Goal: Task Accomplishment & Management: Complete application form

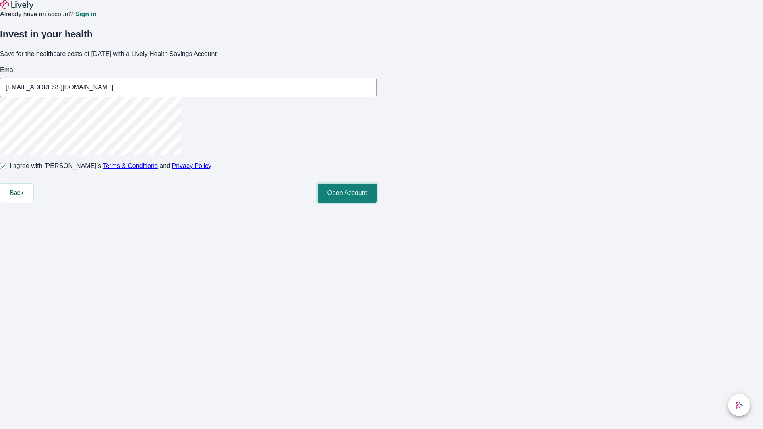
click at [376, 203] on button "Open Account" at bounding box center [346, 192] width 59 height 19
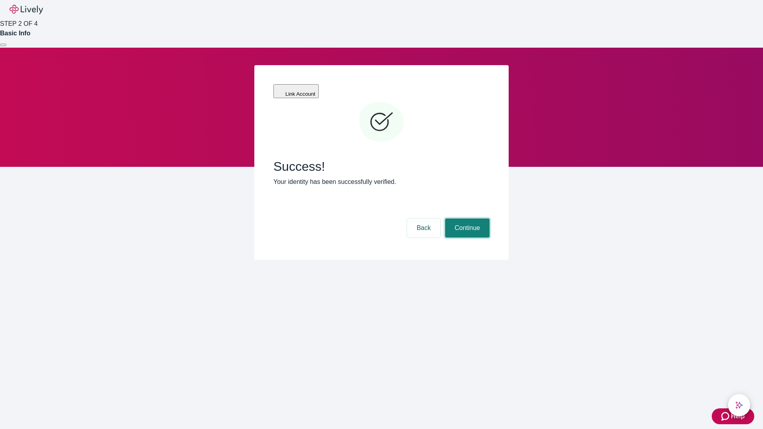
click at [466, 218] on button "Continue" at bounding box center [467, 227] width 44 height 19
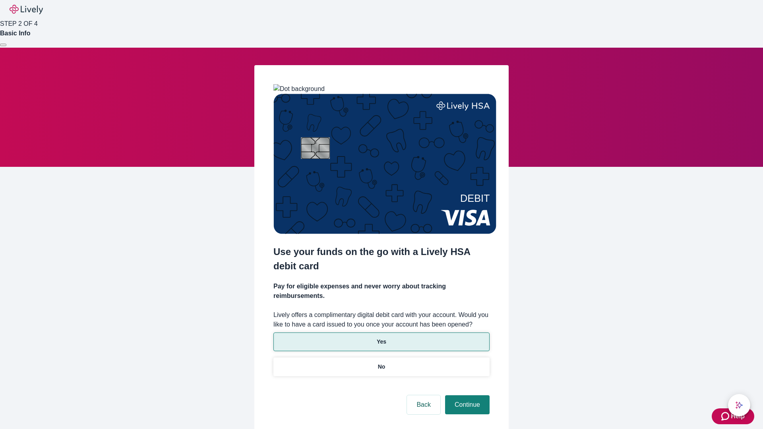
click at [381, 338] on p "Yes" at bounding box center [381, 342] width 10 height 8
click at [466, 395] on button "Continue" at bounding box center [467, 404] width 44 height 19
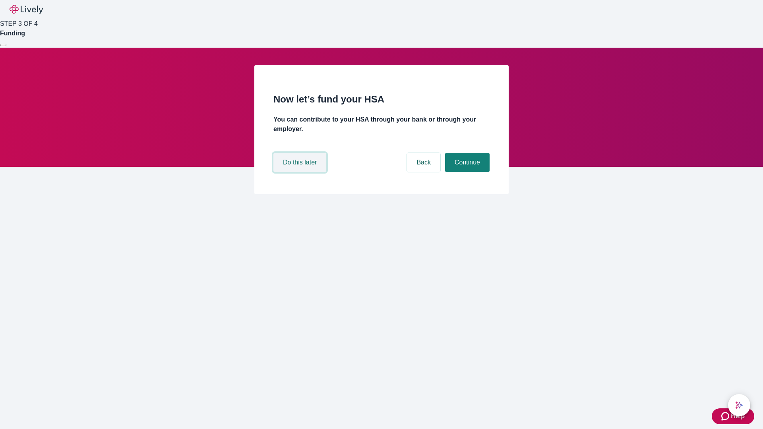
click at [301, 172] on button "Do this later" at bounding box center [299, 162] width 53 height 19
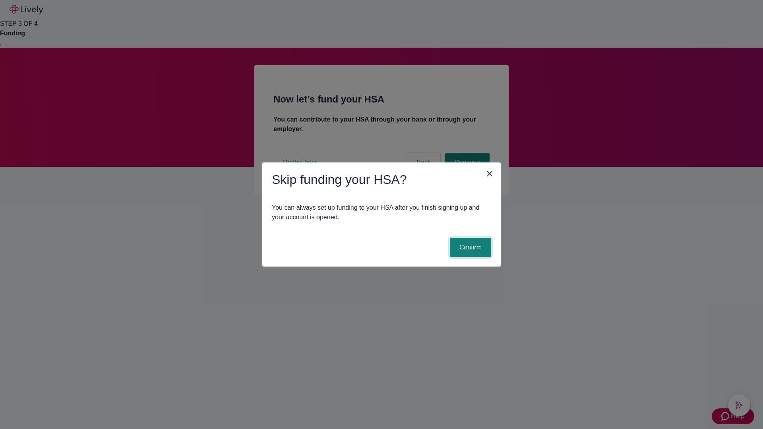
click at [469, 247] on button "Confirm" at bounding box center [470, 247] width 41 height 19
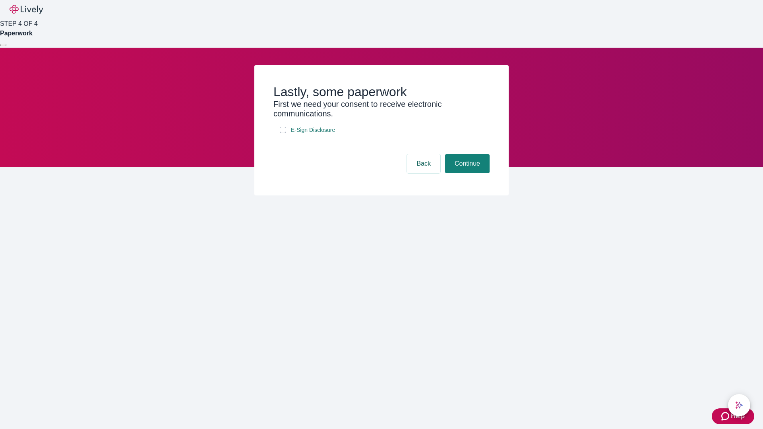
click at [283, 133] on input "E-Sign Disclosure" at bounding box center [283, 130] width 6 height 6
checkbox input "true"
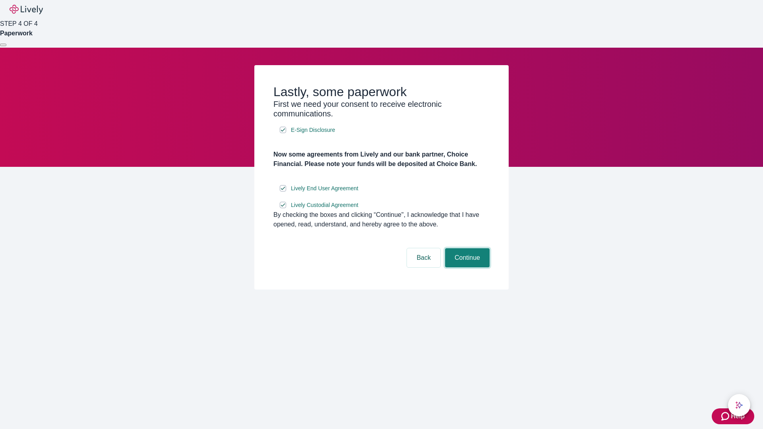
click at [466, 267] on button "Continue" at bounding box center [467, 257] width 44 height 19
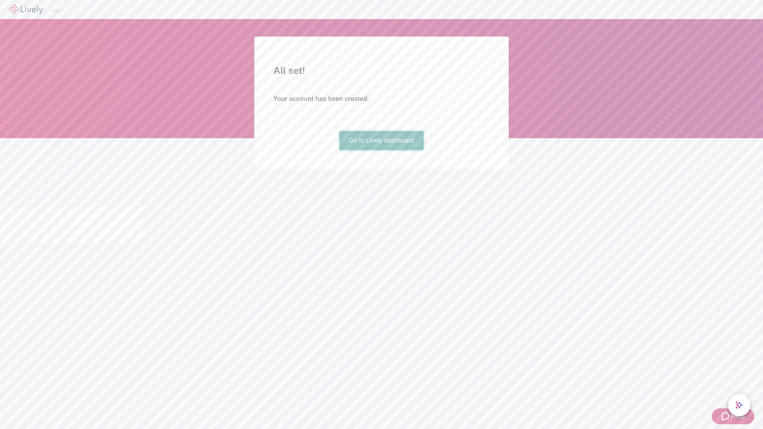
click at [381, 150] on link "Go to Lively dashboard" at bounding box center [381, 140] width 85 height 19
